Goal: Task Accomplishment & Management: Manage account settings

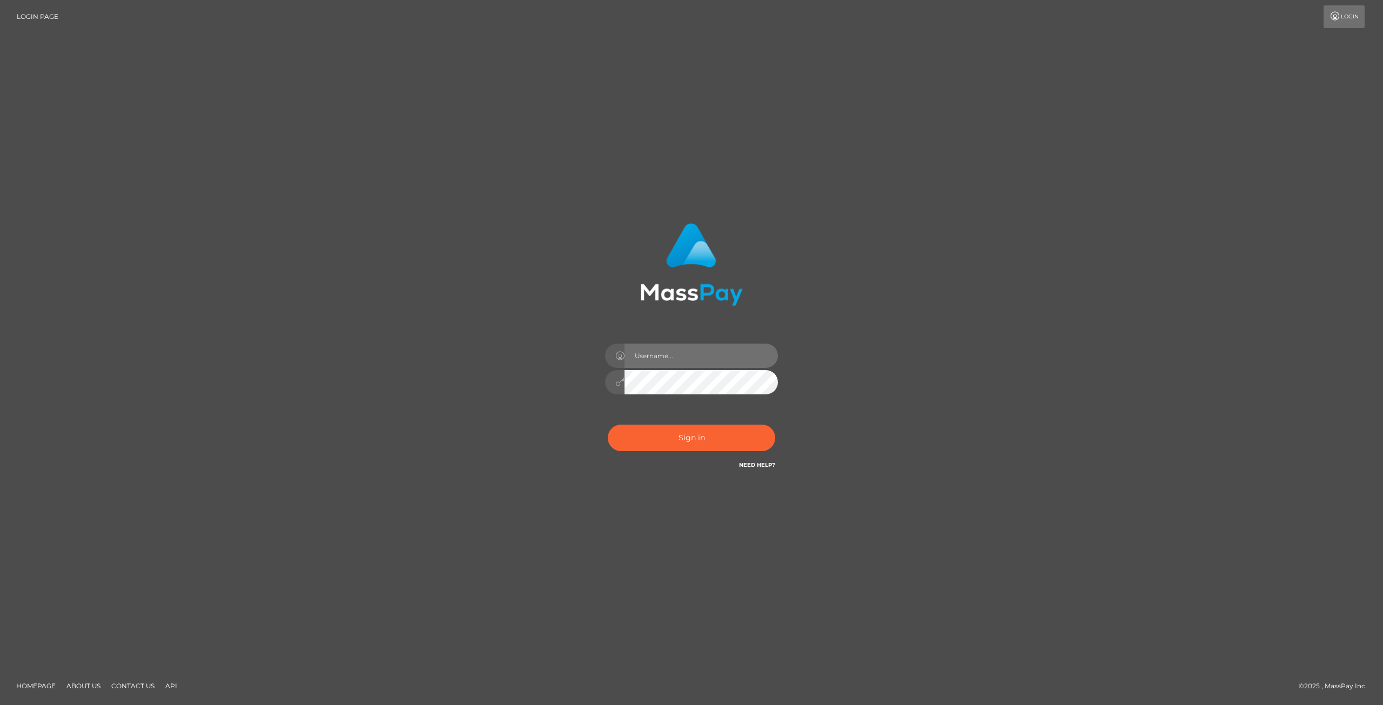
drag, startPoint x: 0, startPoint y: 0, endPoint x: 682, endPoint y: 352, distance: 767.4
click at [682, 352] on input "text" at bounding box center [700, 355] width 153 height 24
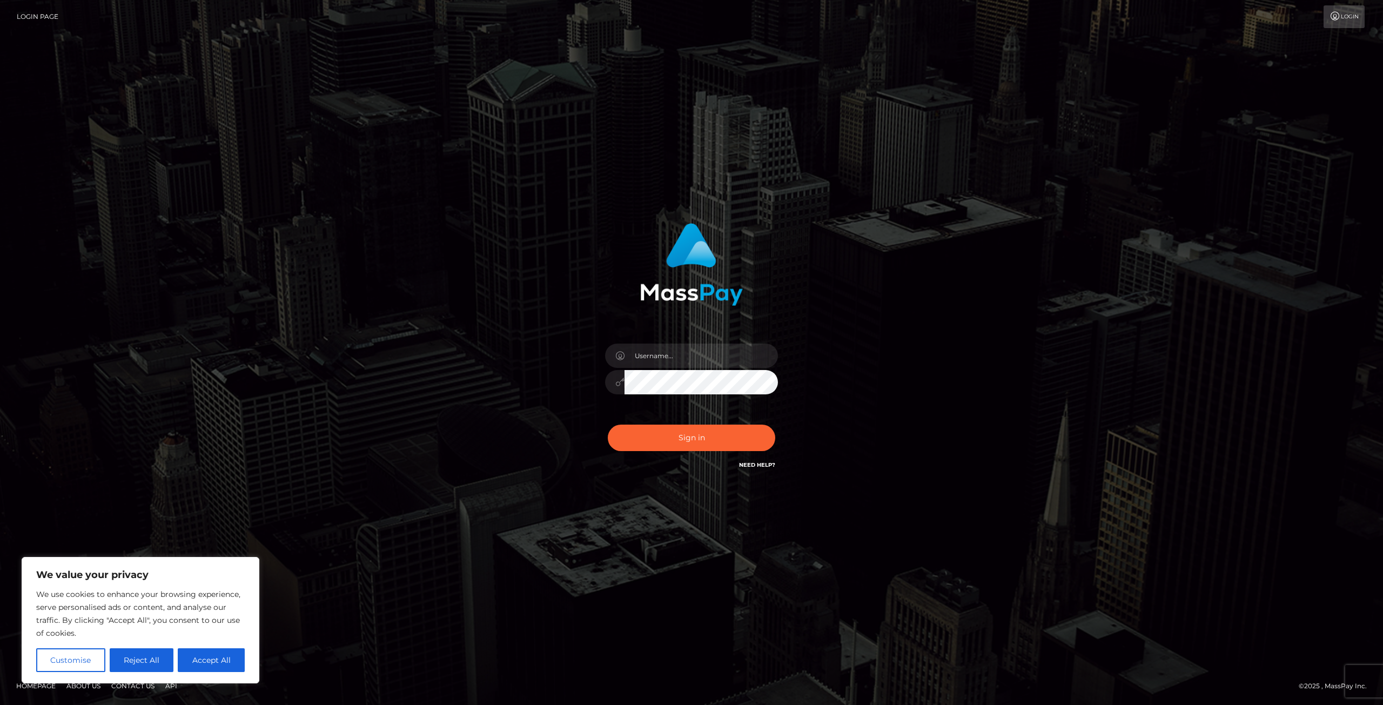
click at [671, 295] on img at bounding box center [691, 264] width 103 height 83
click at [682, 354] on input "text" at bounding box center [700, 355] width 153 height 24
type input "philipp.vestner@freenet.de"
click at [608, 424] on button "Sign in" at bounding box center [691, 437] width 167 height 26
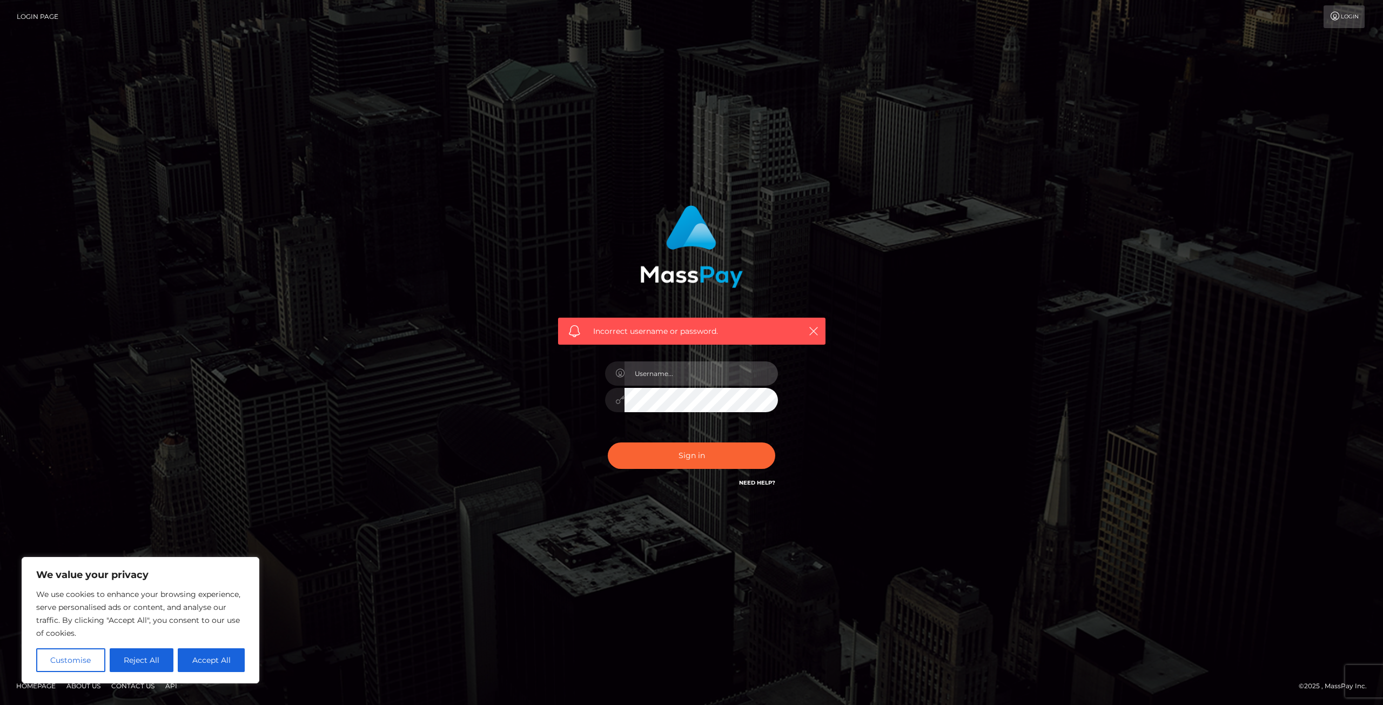
click at [655, 372] on input "text" at bounding box center [700, 373] width 153 height 24
type input "DocPhil598"
click at [608, 442] on button "Sign in" at bounding box center [691, 455] width 167 height 26
click at [697, 378] on input "text" at bounding box center [700, 373] width 153 height 24
click at [498, 363] on div "Incorrect username or password." at bounding box center [691, 352] width 616 height 311
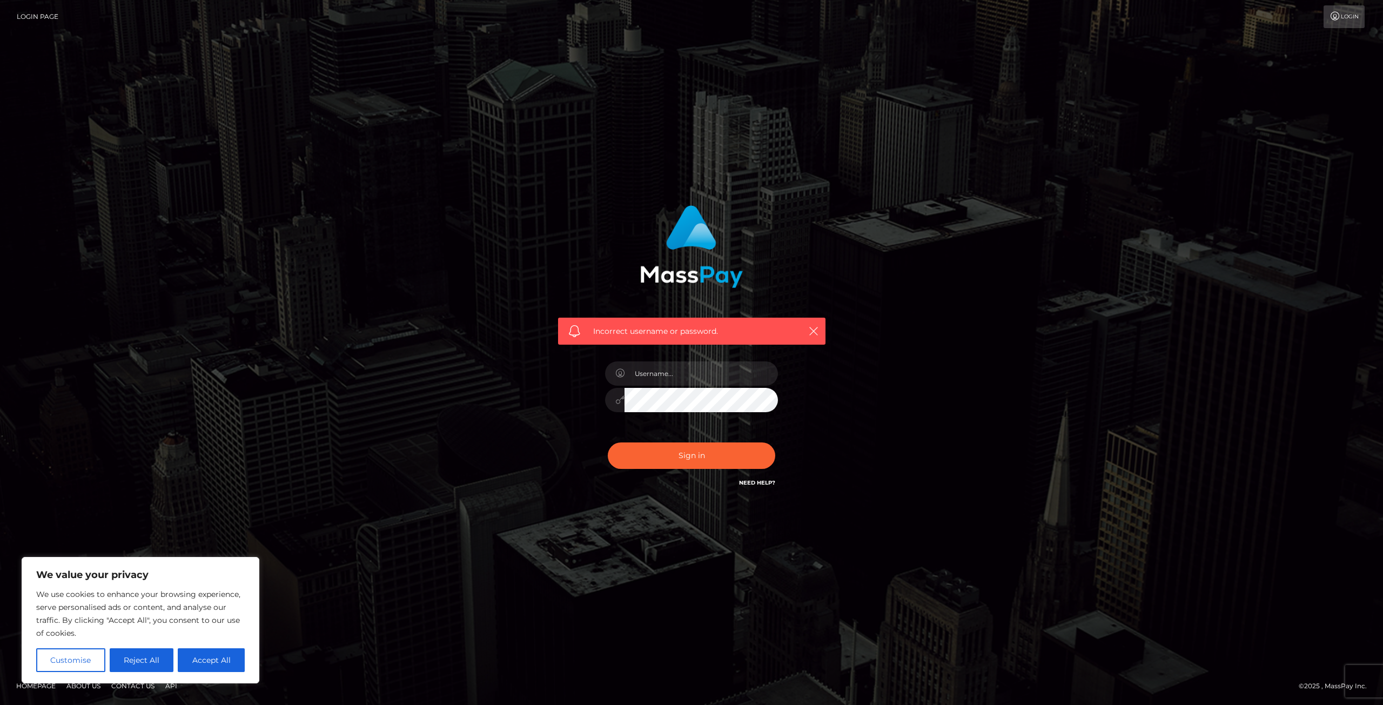
click at [752, 480] on link "Need Help?" at bounding box center [757, 482] width 36 height 7
click at [812, 332] on icon "button" at bounding box center [813, 331] width 11 height 11
click at [752, 484] on link "Need Help?" at bounding box center [757, 482] width 36 height 7
click at [880, 245] on div "Incorrect username or password." at bounding box center [691, 352] width 616 height 311
click at [652, 377] on input "text" at bounding box center [700, 373] width 153 height 24
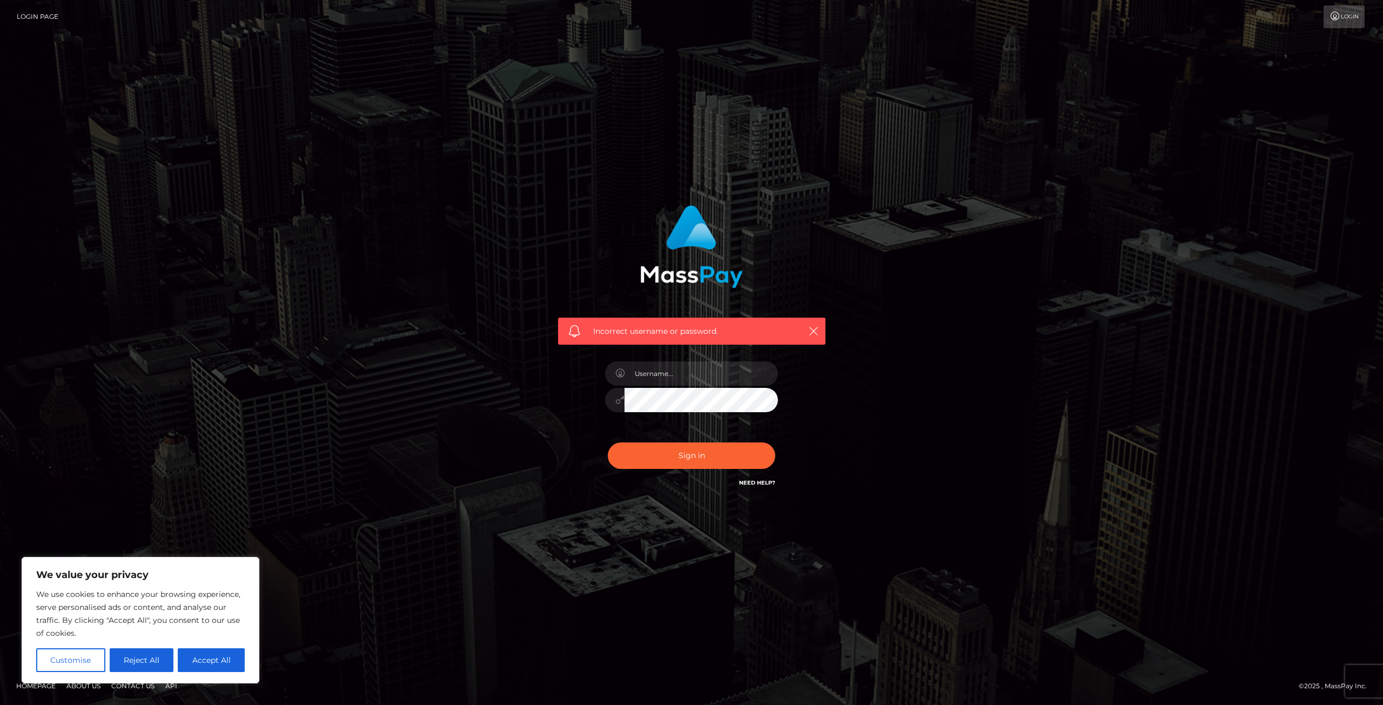
click at [700, 273] on img at bounding box center [691, 246] width 103 height 83
click at [654, 375] on input "text" at bounding box center [700, 373] width 153 height 24
click at [227, 665] on button "Accept All" at bounding box center [211, 660] width 67 height 24
checkbox input "true"
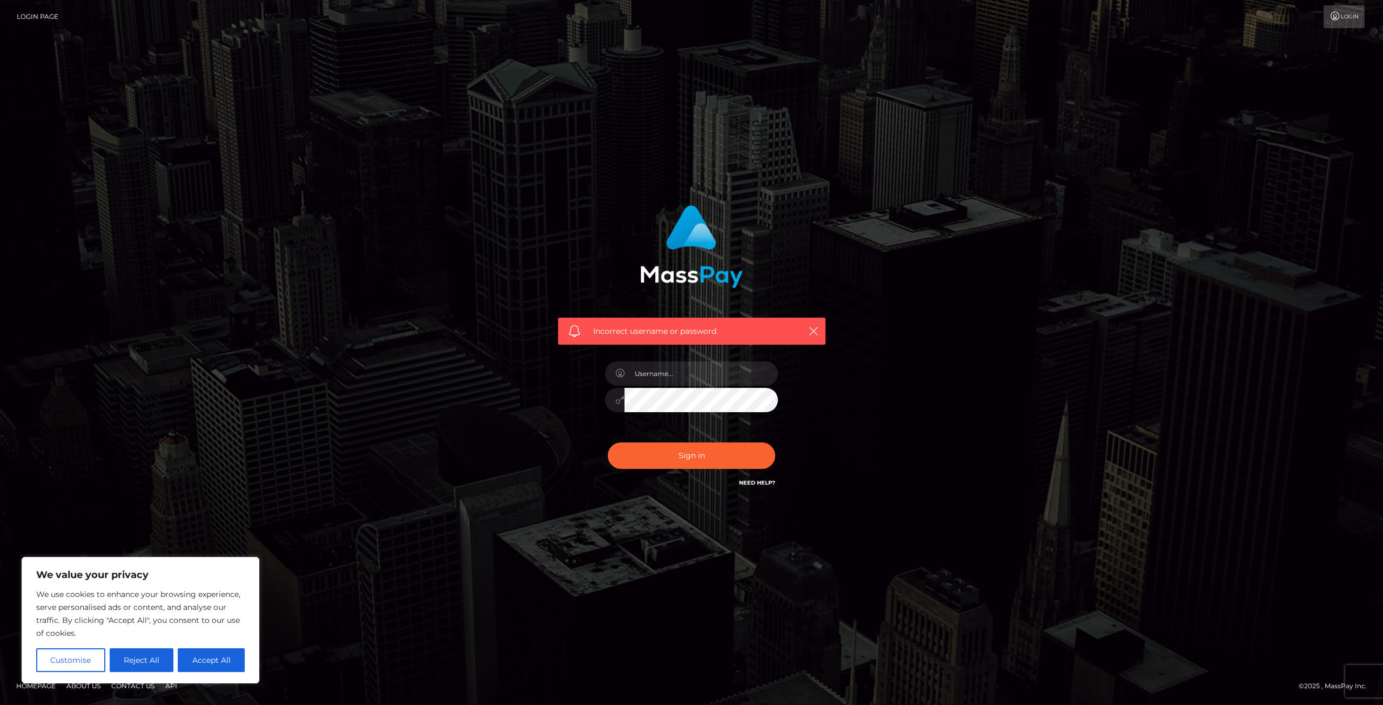
checkbox input "true"
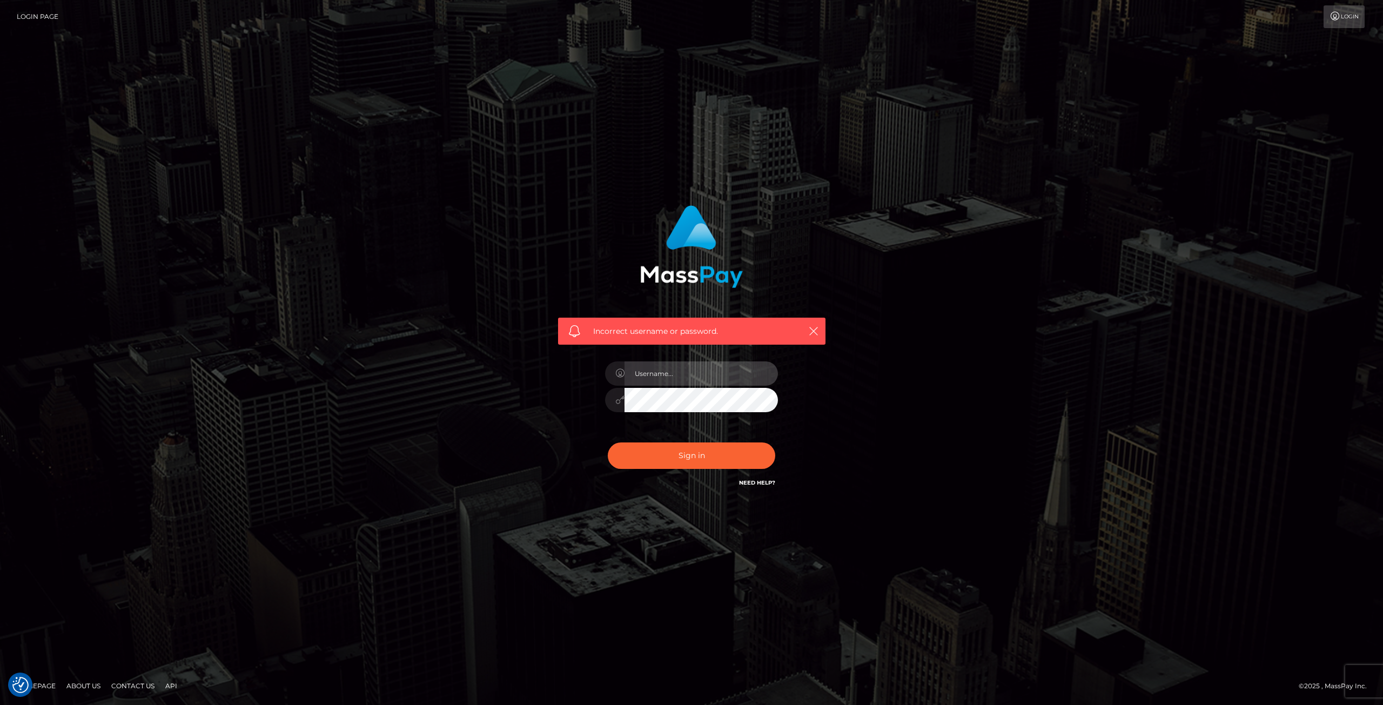
click at [645, 378] on input "text" at bounding box center [700, 373] width 153 height 24
click at [651, 374] on input "text" at bounding box center [700, 373] width 153 height 24
type input "LenisCuteLittleFeet"
click at [608, 442] on button "Sign in" at bounding box center [691, 455] width 167 height 26
drag, startPoint x: 0, startPoint y: 0, endPoint x: 651, endPoint y: 374, distance: 750.7
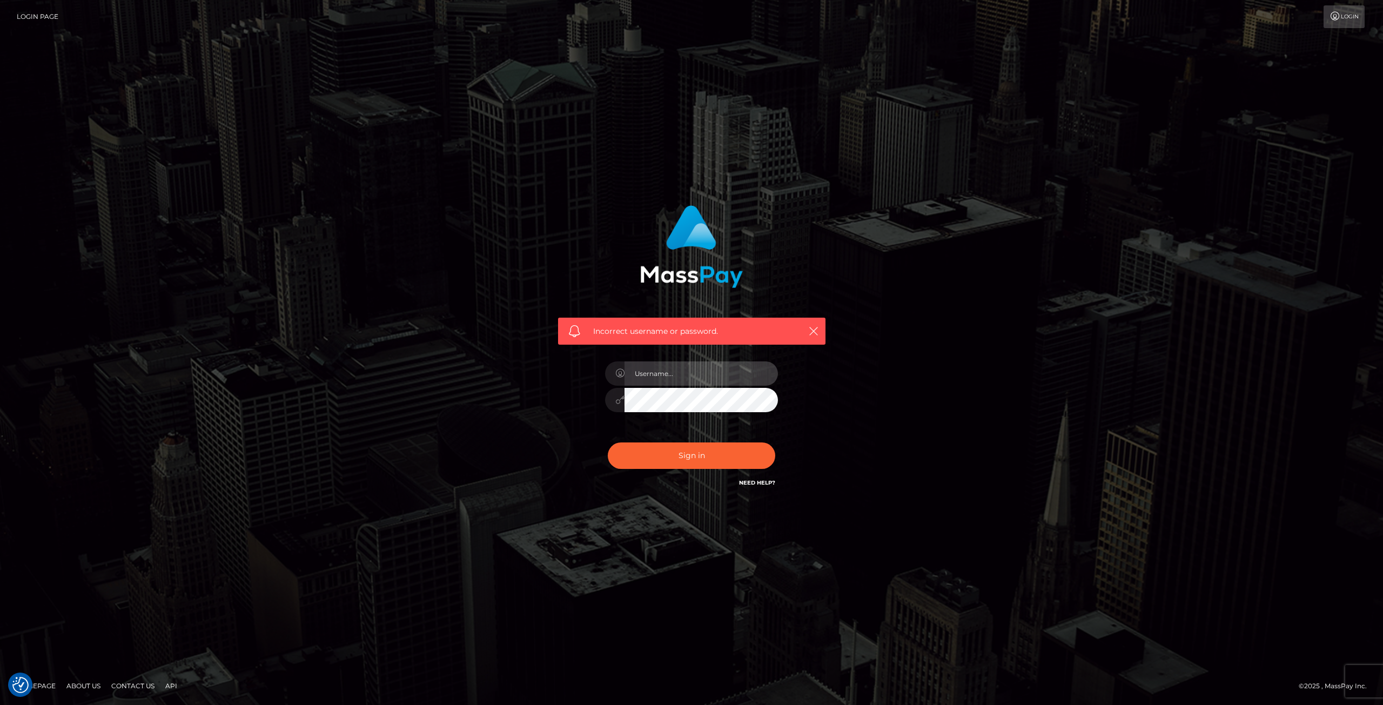
click at [651, 374] on input "text" at bounding box center [700, 373] width 153 height 24
drag, startPoint x: 712, startPoint y: 374, endPoint x: 689, endPoint y: 374, distance: 22.7
click at [689, 374] on input "philipp.vestner@freenet.de" at bounding box center [700, 373] width 153 height 24
type input "philipp.vestner@gmail.com"
click at [608, 442] on button "Sign in" at bounding box center [691, 455] width 167 height 26
